Goal: Task Accomplishment & Management: Manage account settings

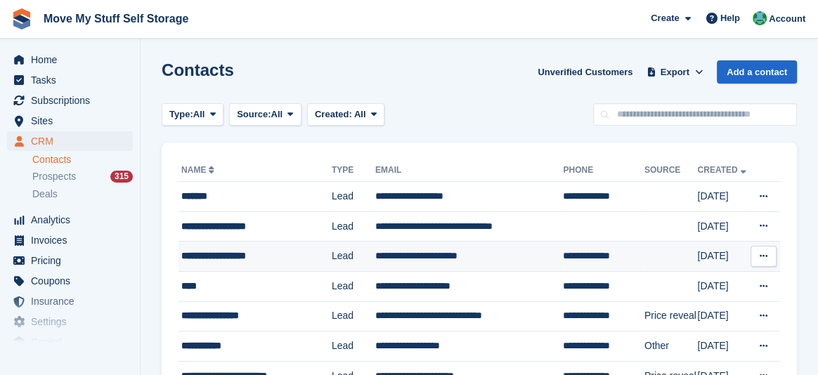
click at [342, 258] on td "Lead" at bounding box center [354, 257] width 44 height 30
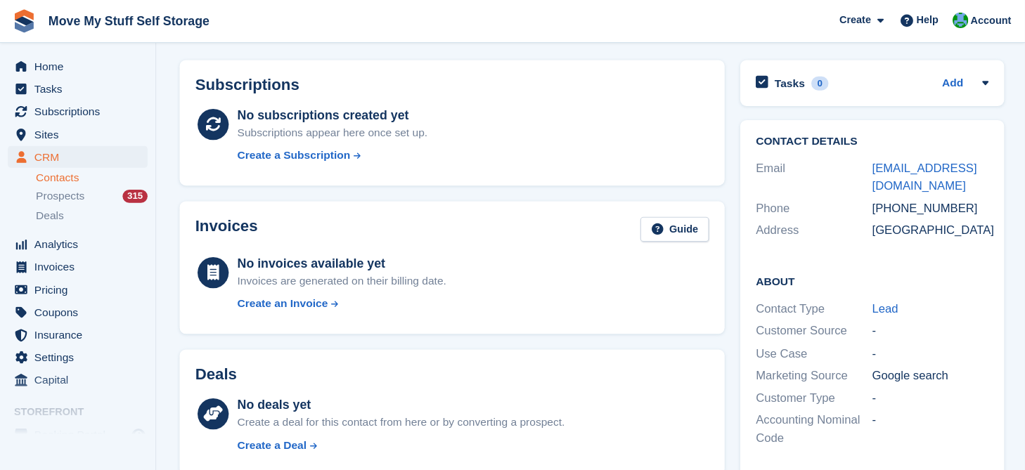
scroll to position [50, 0]
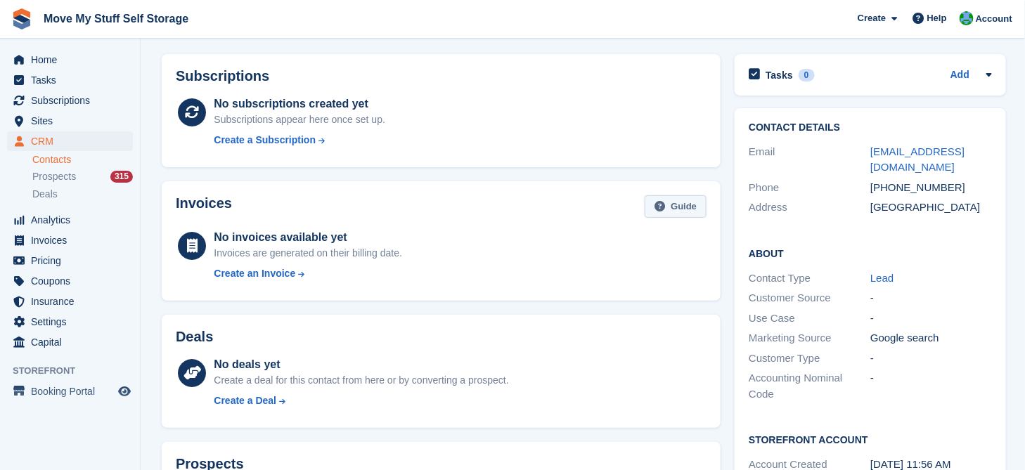
drag, startPoint x: 775, startPoint y: 0, endPoint x: 655, endPoint y: 207, distance: 239.1
click at [655, 207] on icon at bounding box center [660, 206] width 11 height 11
click at [65, 165] on link "Contacts" at bounding box center [82, 159] width 101 height 13
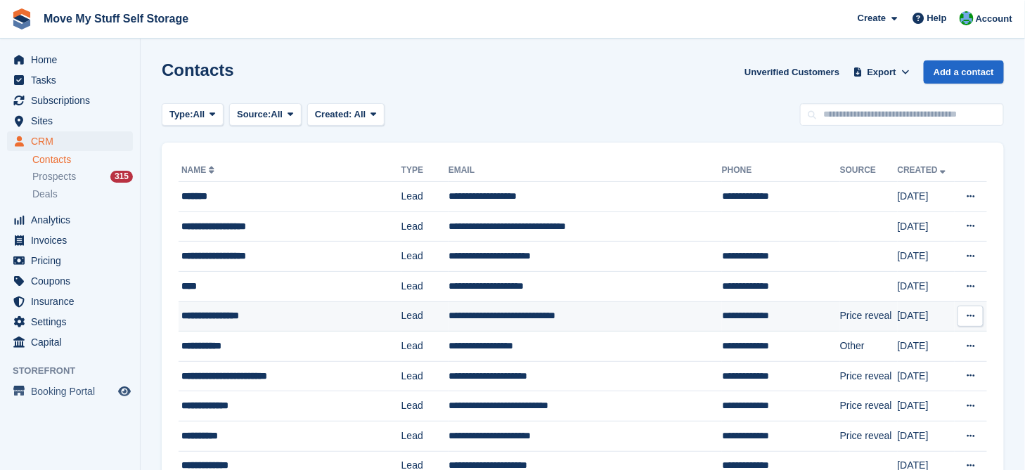
click at [285, 316] on div "**********" at bounding box center [280, 316] width 198 height 15
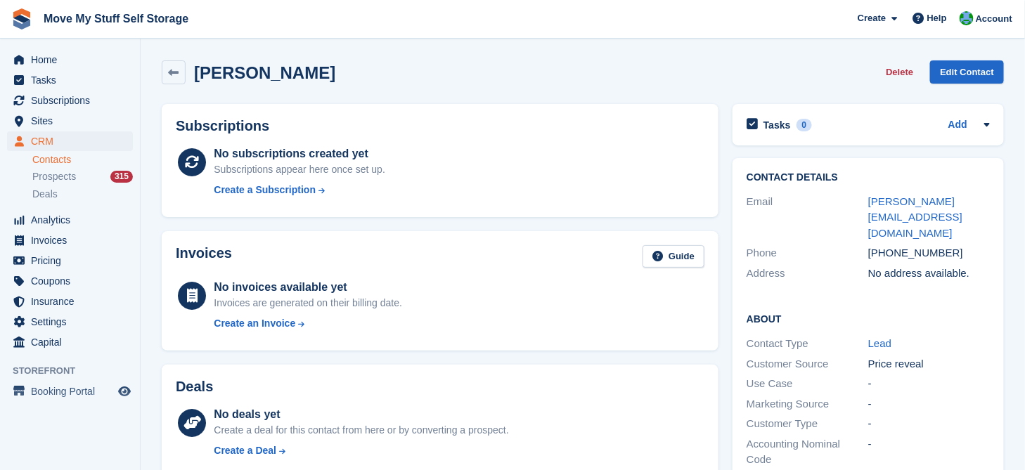
click at [53, 165] on link "Contacts" at bounding box center [82, 159] width 101 height 13
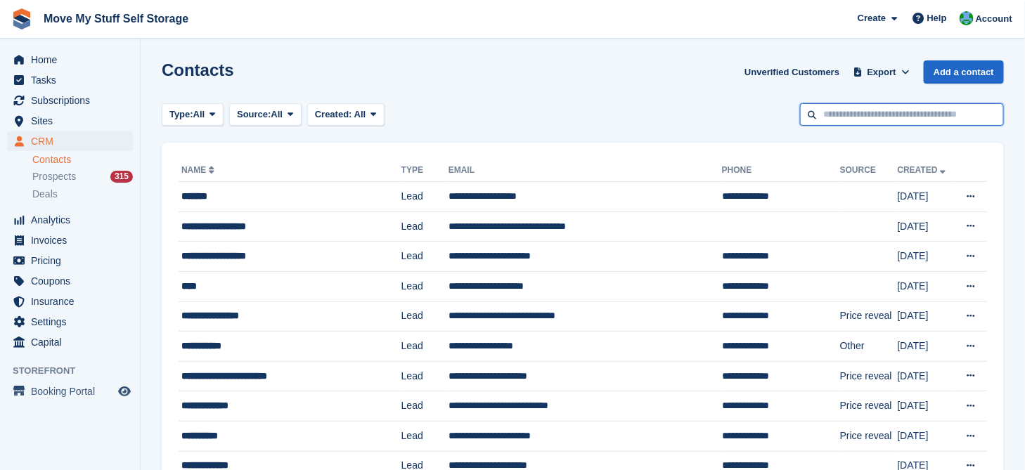
click at [844, 117] on input "text" at bounding box center [902, 114] width 204 height 23
type input "********"
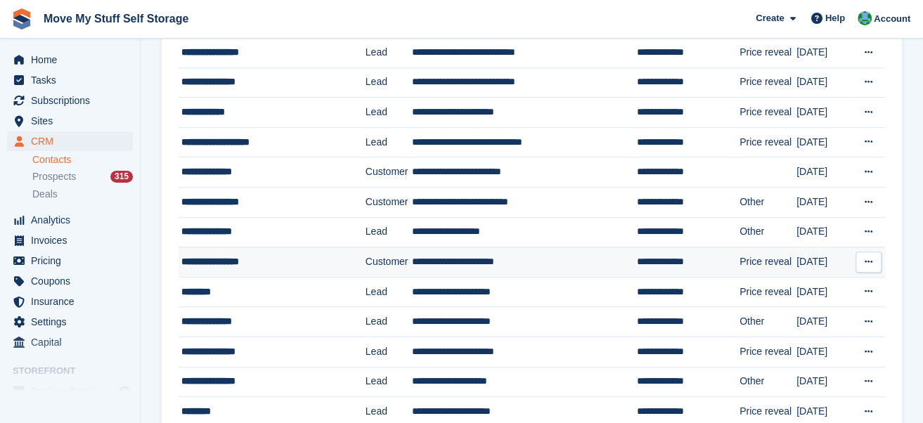
scroll to position [233, 0]
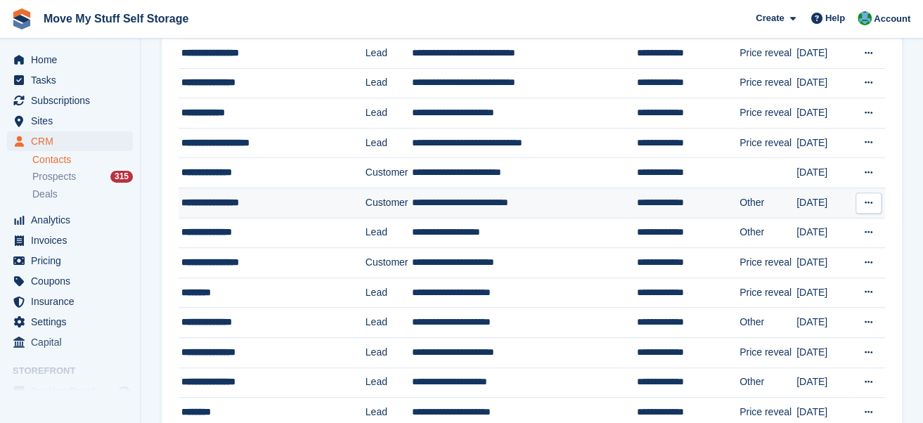
click at [472, 210] on td "**********" at bounding box center [524, 203] width 225 height 30
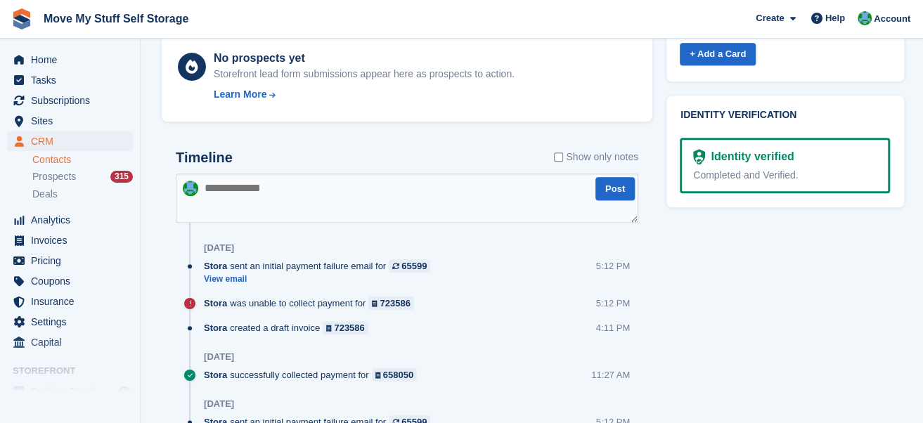
scroll to position [719, 0]
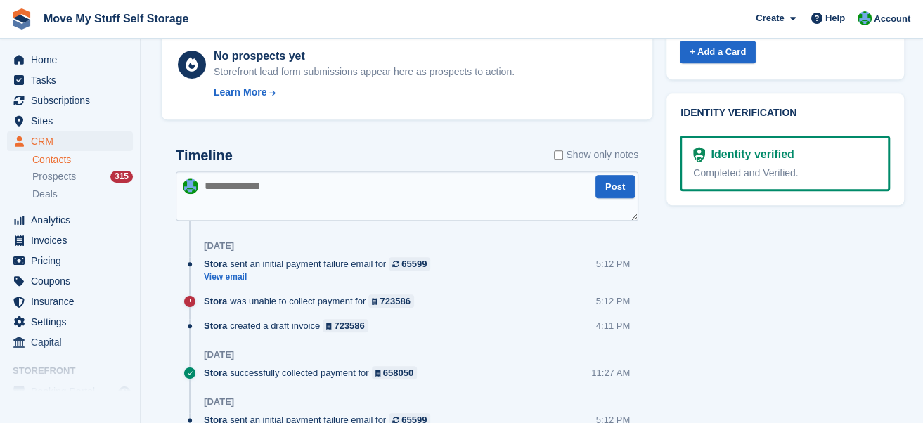
click at [299, 191] on textarea at bounding box center [407, 196] width 463 height 49
type textarea "**********"
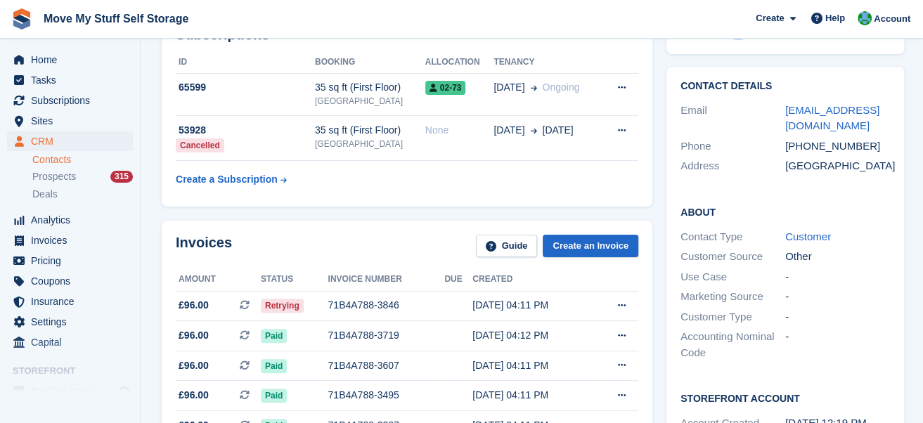
scroll to position [91, 0]
click at [505, 306] on div "21 Aug, 04:11 PM" at bounding box center [532, 305] width 120 height 15
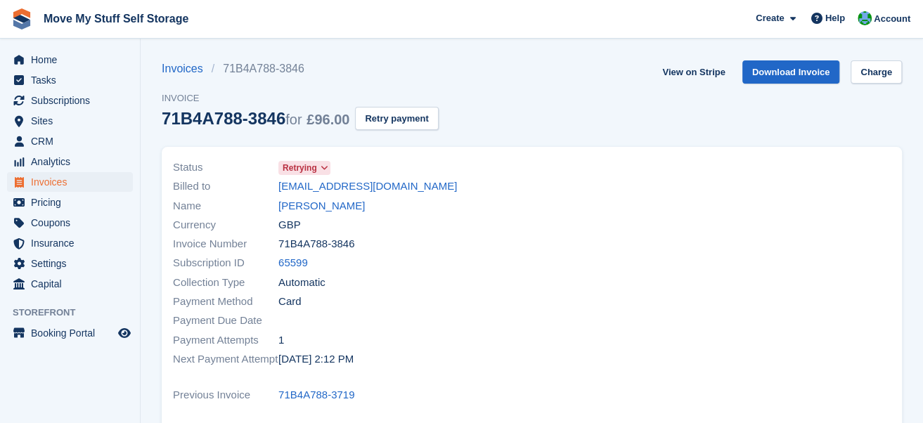
click at [325, 166] on icon at bounding box center [324, 168] width 8 height 8
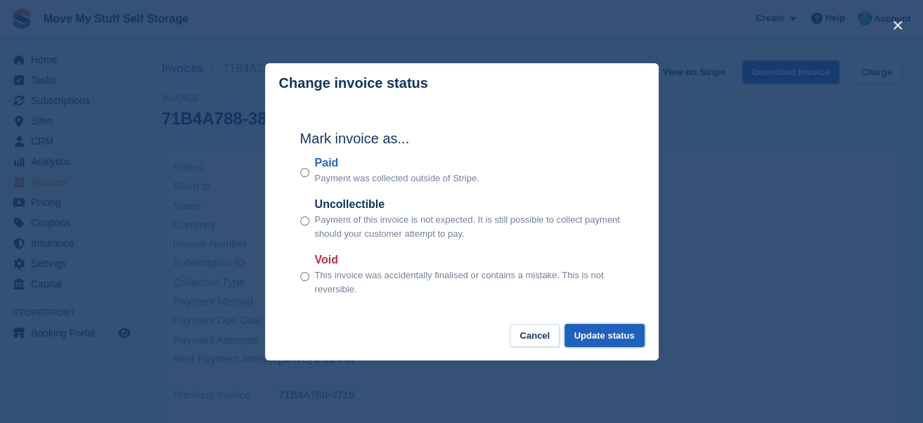
click at [636, 337] on button "Update status" at bounding box center [605, 335] width 80 height 23
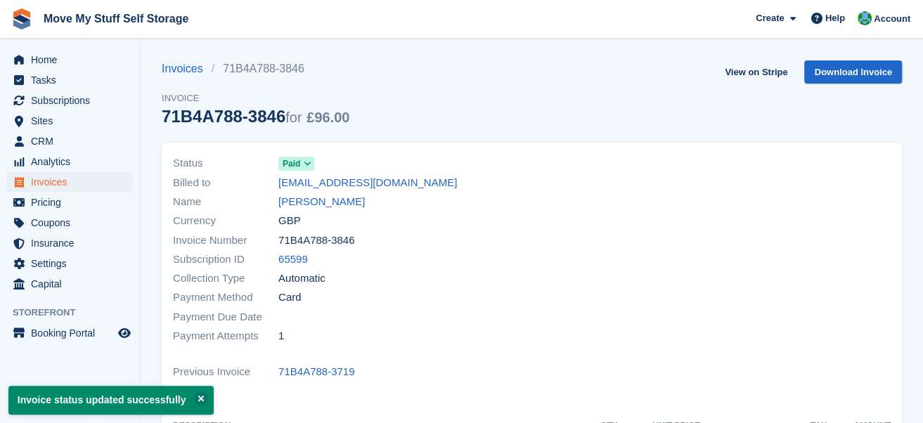
drag, startPoint x: 636, startPoint y: 337, endPoint x: 757, endPoint y: 253, distance: 147.4
click at [757, 253] on div at bounding box center [716, 250] width 368 height 209
click at [545, 186] on div at bounding box center [716, 250] width 368 height 209
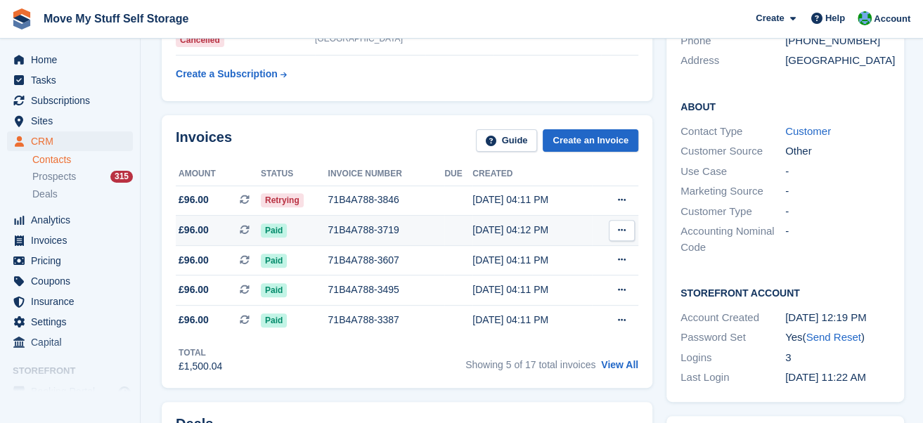
scroll to position [212, 0]
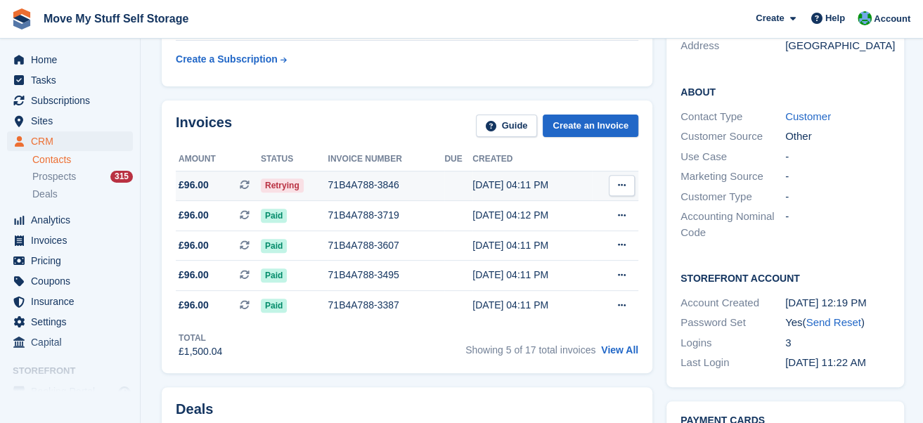
click at [623, 189] on button at bounding box center [622, 185] width 26 height 21
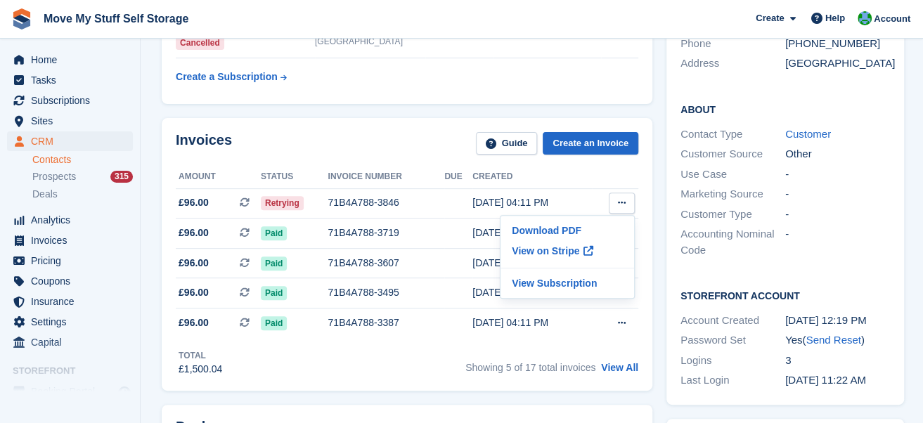
scroll to position [224, 0]
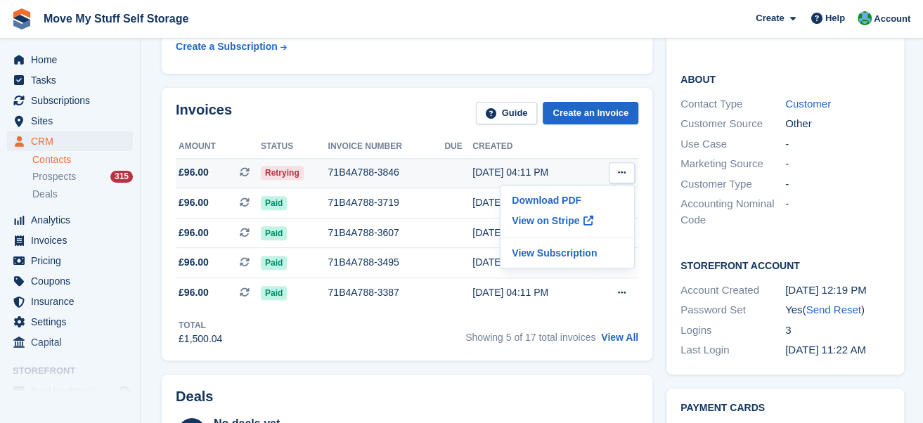
click at [347, 172] on div "71B4A788-3846" at bounding box center [386, 172] width 117 height 15
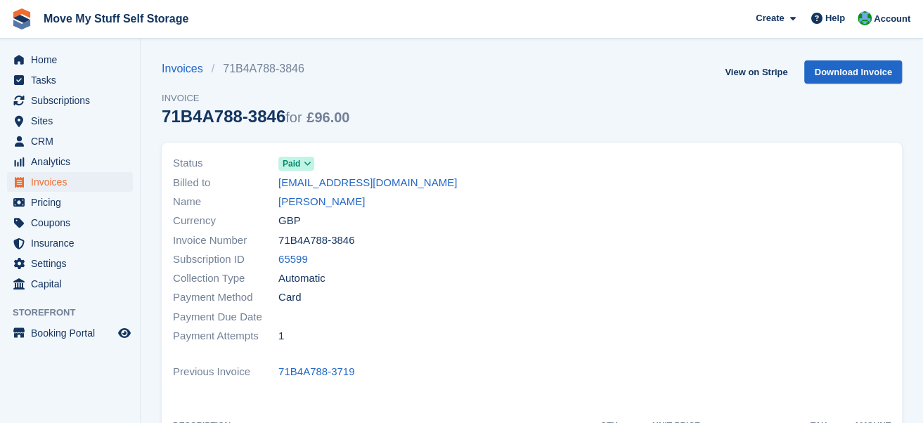
click at [309, 167] on icon at bounding box center [308, 164] width 8 height 8
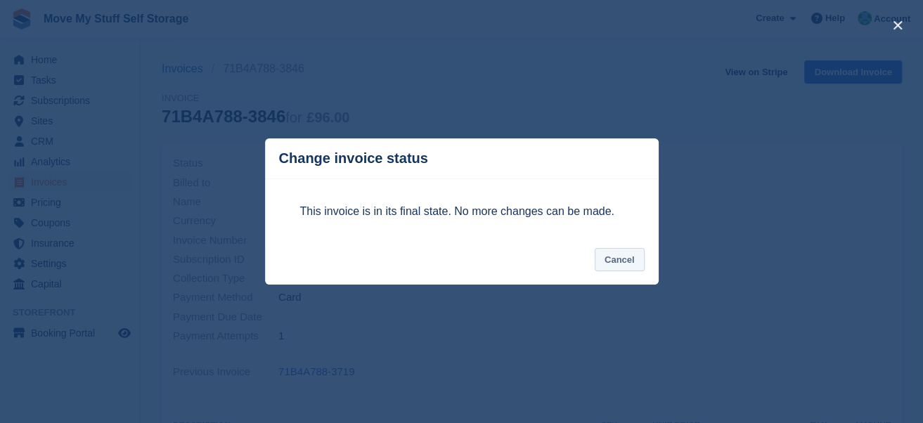
click at [604, 257] on button "Cancel" at bounding box center [620, 259] width 50 height 23
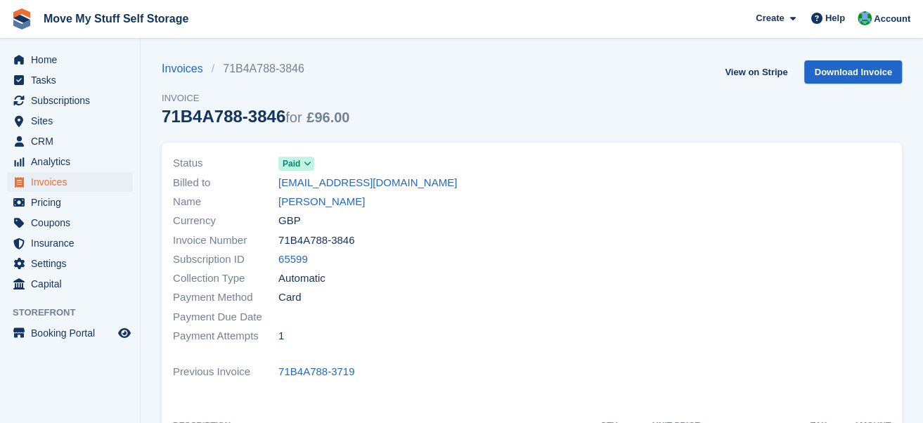
click at [291, 169] on span "Paid" at bounding box center [292, 163] width 18 height 13
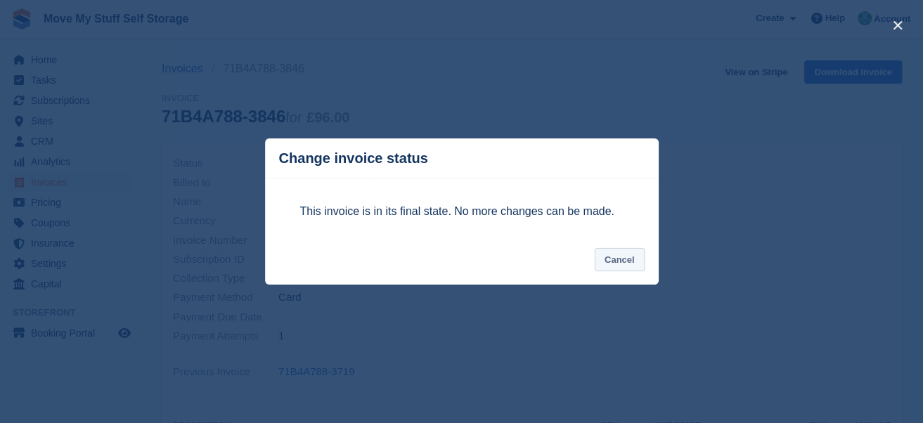
click at [633, 259] on button "Cancel" at bounding box center [620, 259] width 50 height 23
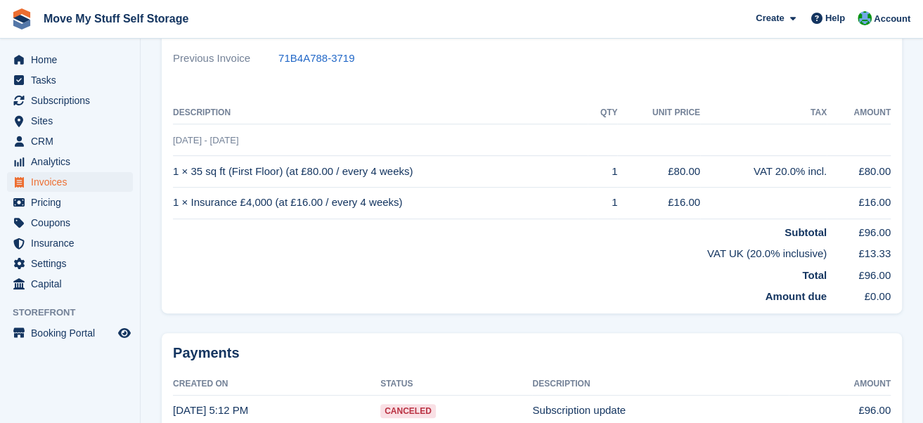
scroll to position [398, 0]
